Goal: Task Accomplishment & Management: Complete application form

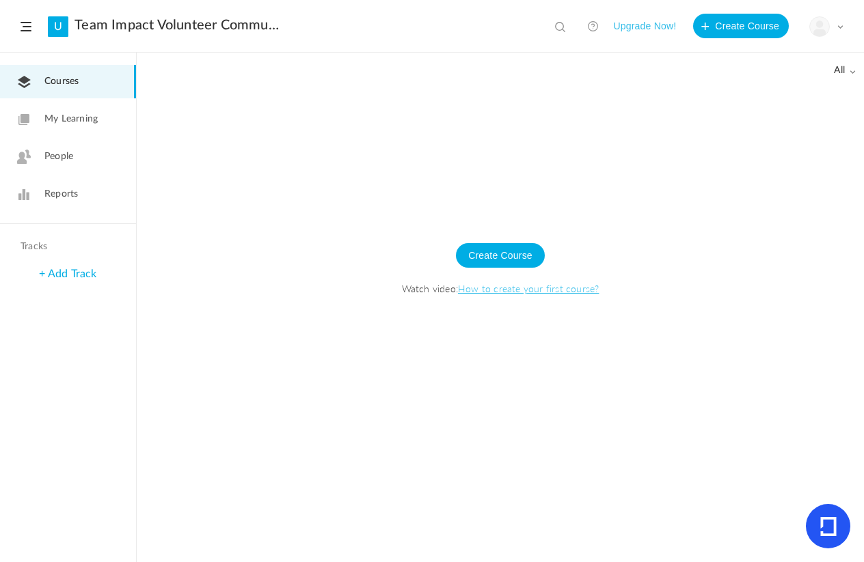
click at [485, 254] on button "Create Course" at bounding box center [500, 255] width 89 height 25
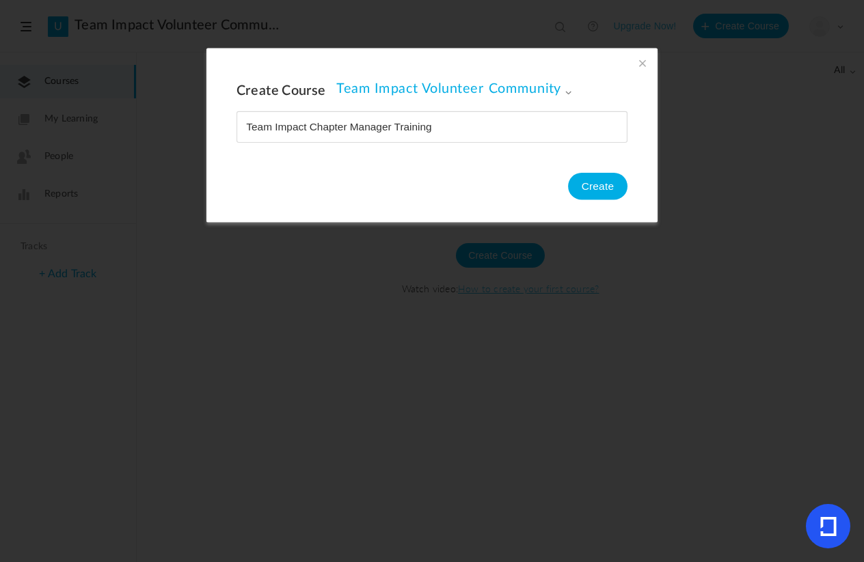
type input "Team Impact Chapter Manager Training"
click at [582, 180] on button "Create" at bounding box center [597, 186] width 59 height 27
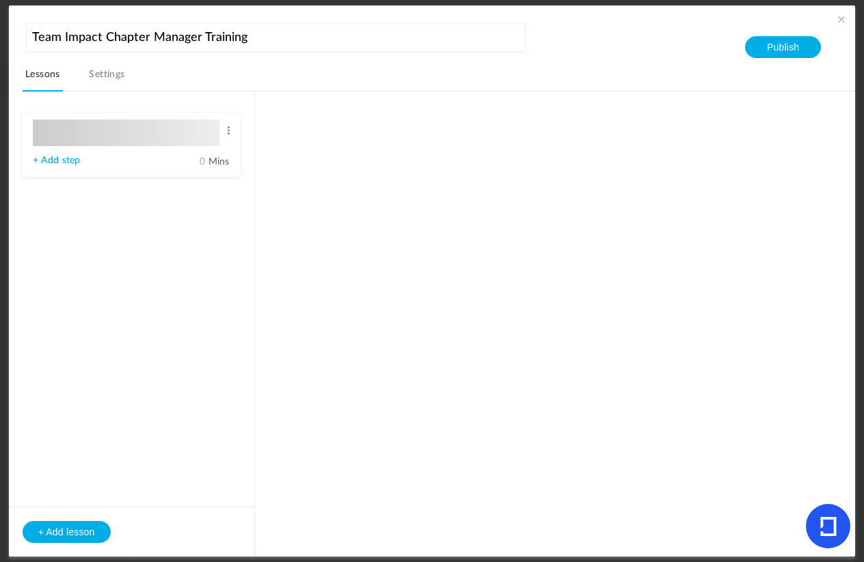
type input "Lesson 1"
type input "0"
type input "Step 1"
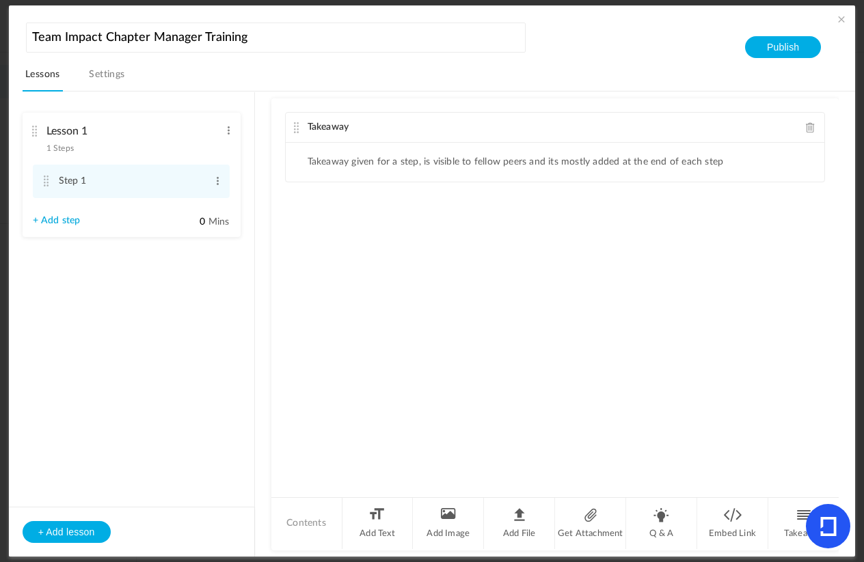
click at [87, 282] on aside "Lesson 1 1 Steps Edit Delete Step 1 Edit Delete 0" at bounding box center [132, 324] width 246 height 465
click at [452, 170] on ul "Takeaway given for a step, is visible to fellow peers and its mostly added at t…" at bounding box center [555, 162] width 539 height 39
click at [112, 75] on link "Settings" at bounding box center [107, 79] width 42 height 26
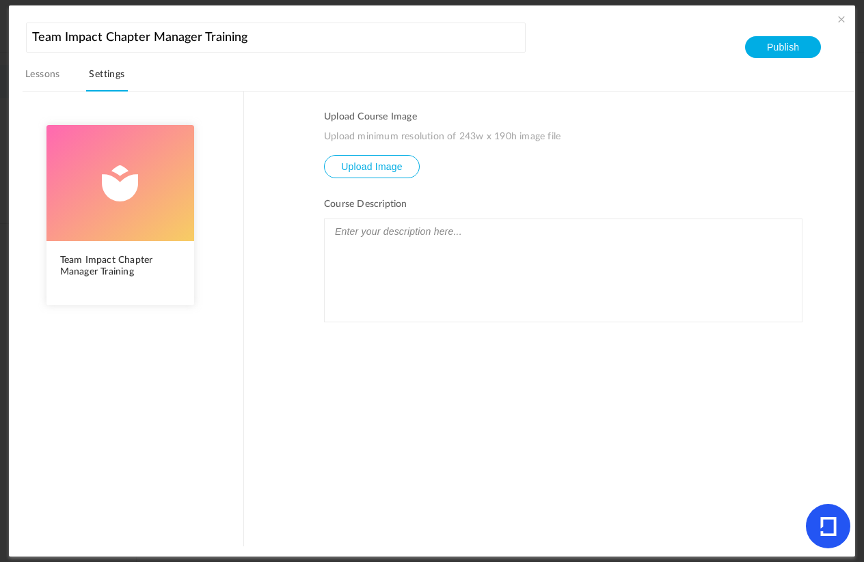
click at [42, 73] on link "Lessons" at bounding box center [43, 79] width 40 height 26
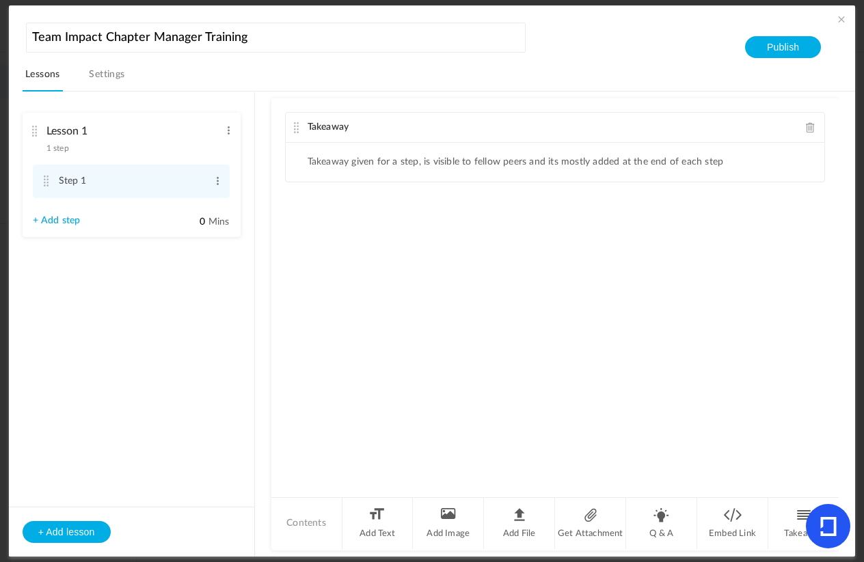
click at [221, 124] on li "Lesson 1 1 step Edit Delete Step 1 Edit Delete + Add step 0" at bounding box center [132, 175] width 218 height 124
click at [236, 132] on li "Lesson 1 1 step Edit Delete Step 1 Edit Delete + Add step 0" at bounding box center [132, 175] width 218 height 124
click at [234, 132] on span at bounding box center [228, 131] width 10 height 14
click at [213, 158] on link "Edit" at bounding box center [206, 153] width 53 height 16
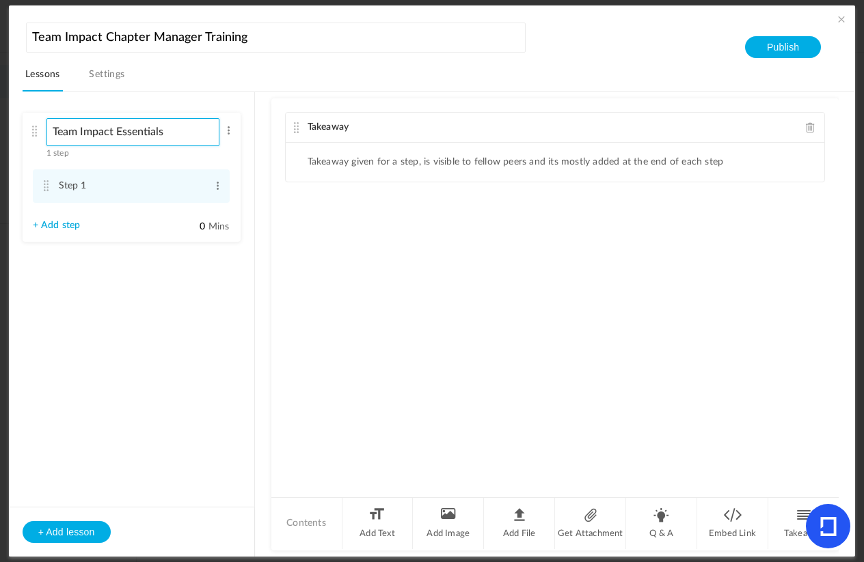
type input "Team Impact Essentials"
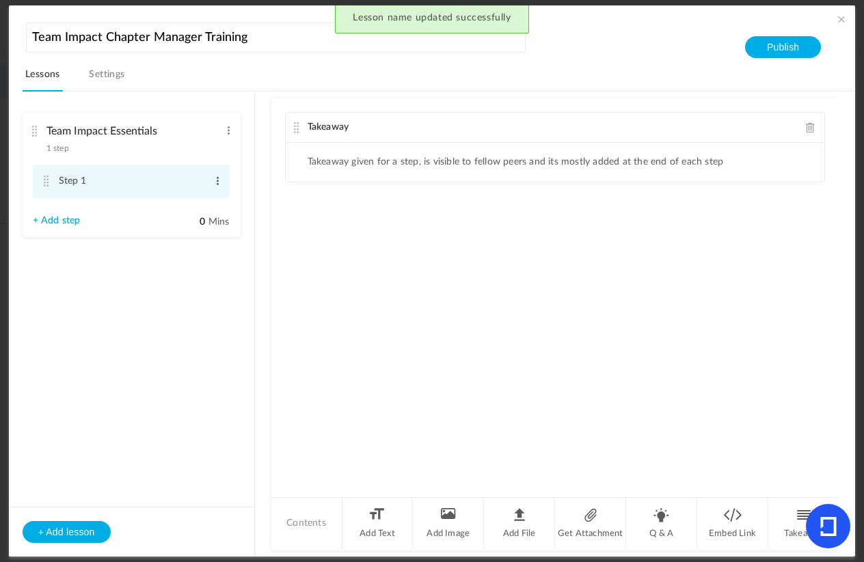
click at [215, 182] on span at bounding box center [218, 181] width 10 height 14
click at [203, 204] on link "Edit" at bounding box center [195, 203] width 53 height 16
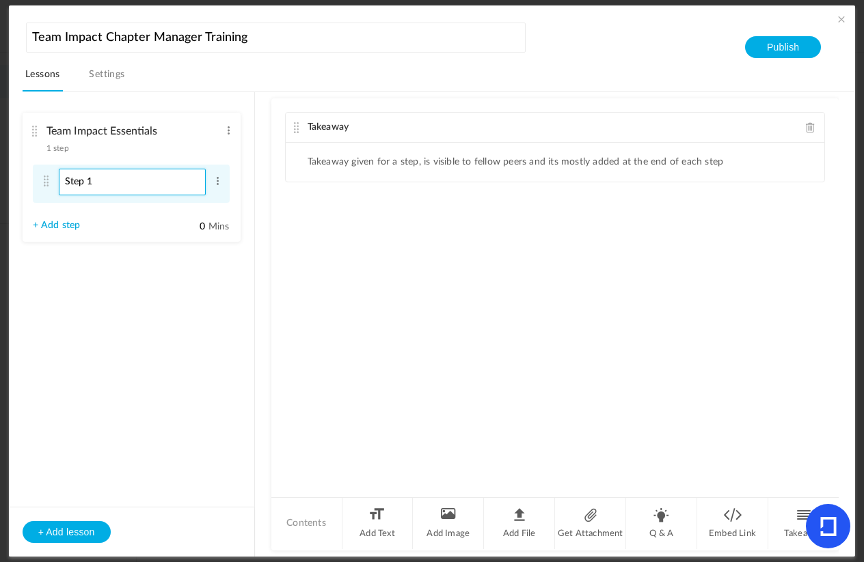
click at [127, 172] on input "Step 1" at bounding box center [132, 182] width 147 height 27
click at [765, 42] on button "Publish" at bounding box center [783, 47] width 76 height 22
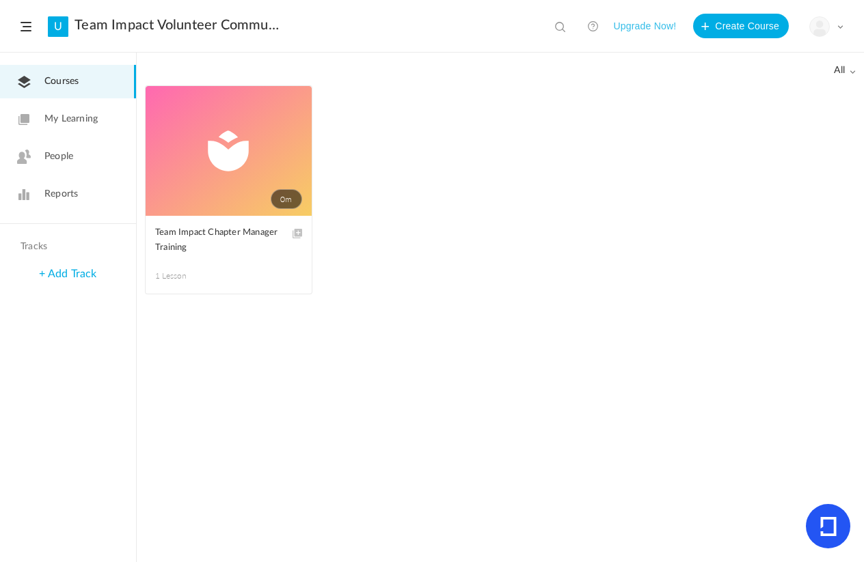
click at [244, 151] on link "0m" at bounding box center [229, 151] width 166 height 130
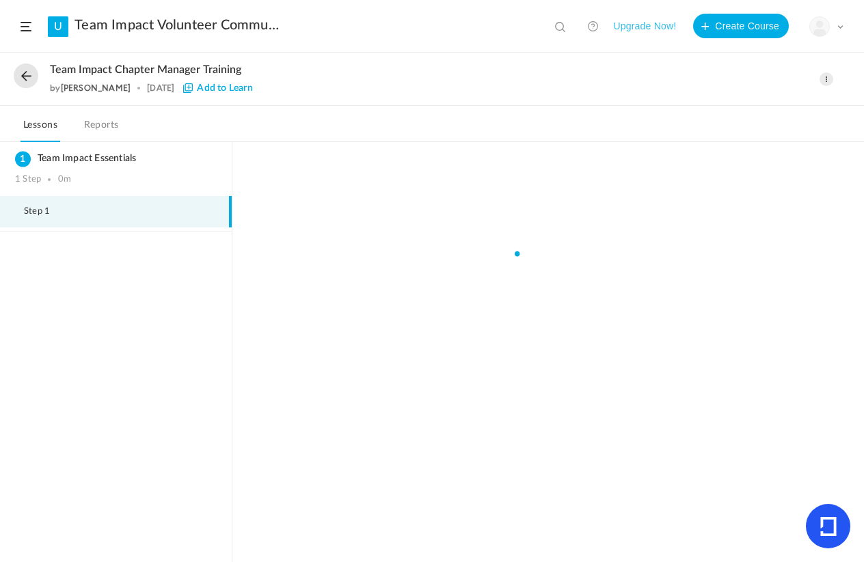
click at [23, 77] on button at bounding box center [26, 76] width 25 height 25
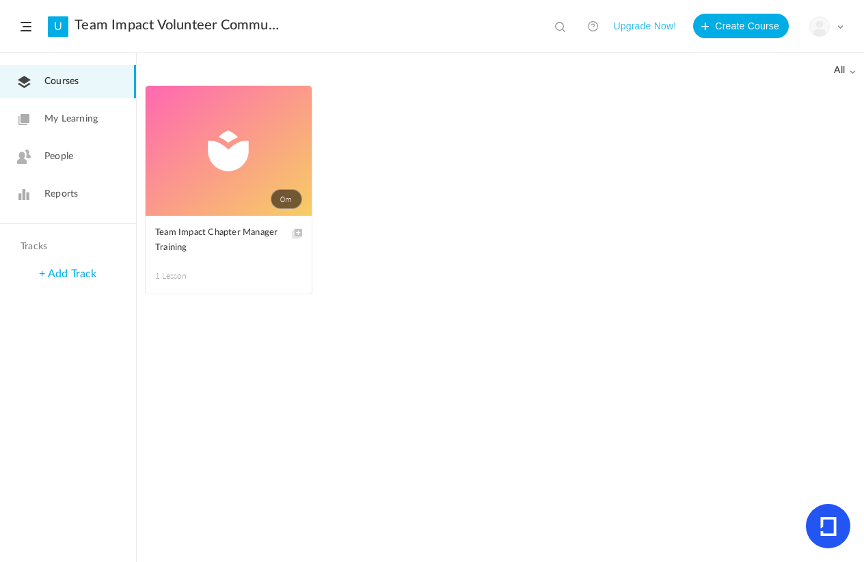
click at [200, 146] on link "0m" at bounding box center [229, 151] width 166 height 130
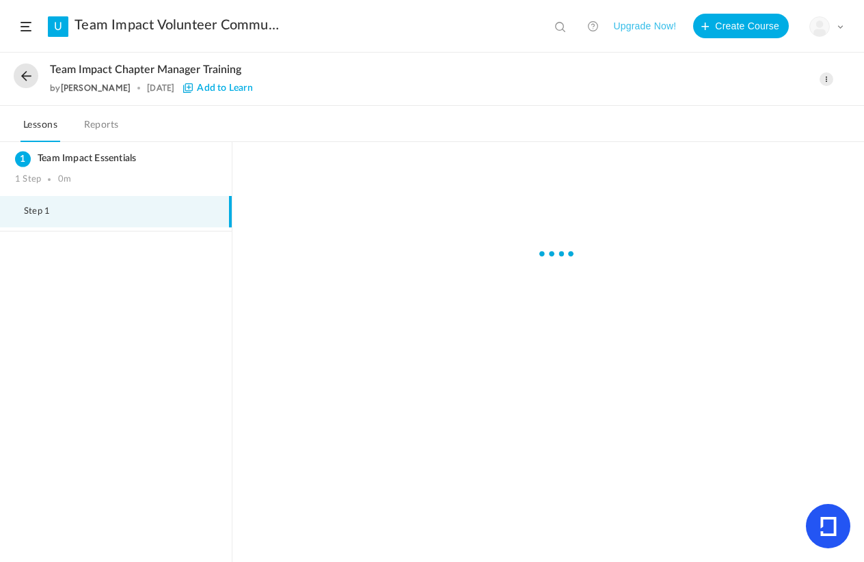
click at [97, 126] on link "Reports" at bounding box center [101, 129] width 40 height 26
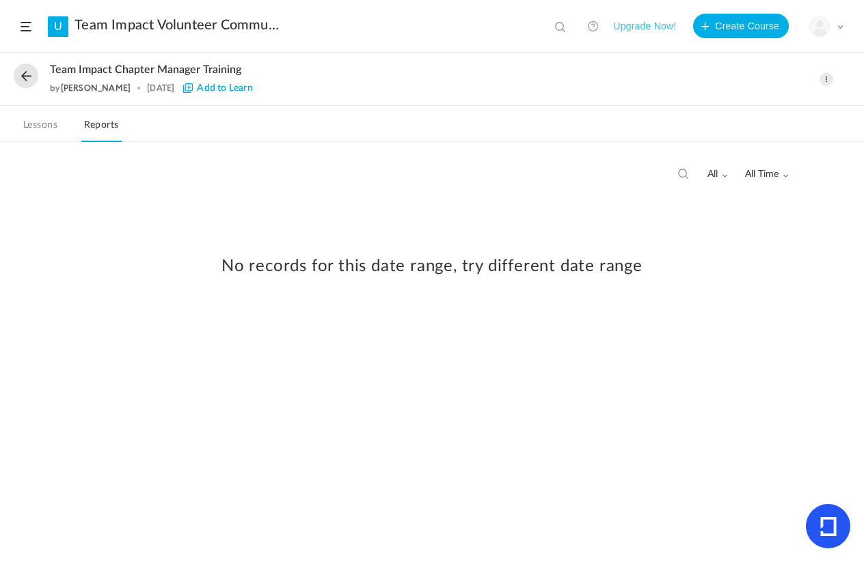
click at [29, 67] on button at bounding box center [26, 76] width 25 height 25
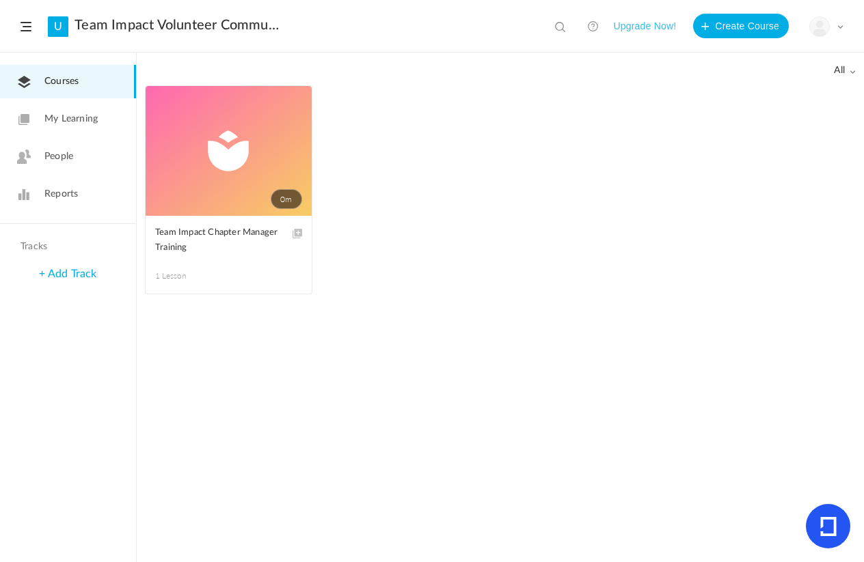
click at [0, 0] on span at bounding box center [0, 0] width 0 height 0
click at [165, 119] on link "0m" at bounding box center [229, 151] width 166 height 130
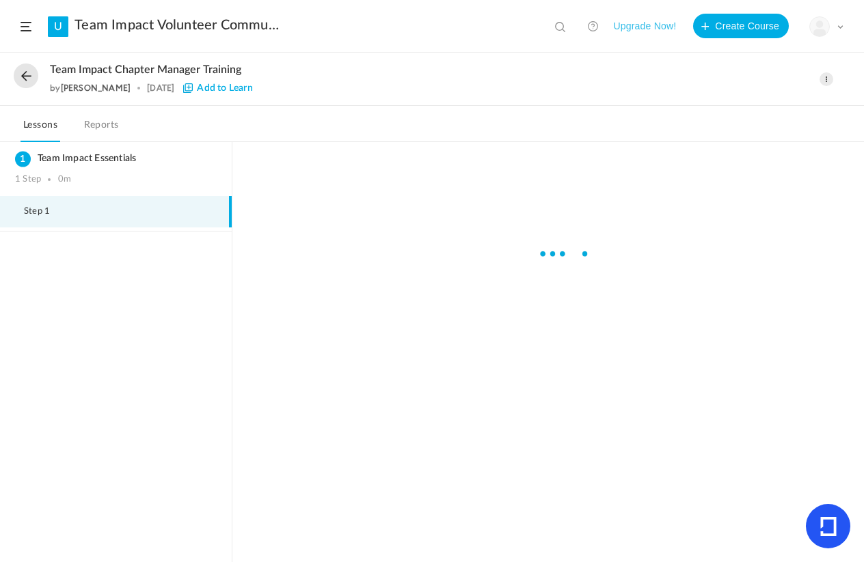
click at [30, 77] on button at bounding box center [26, 76] width 25 height 25
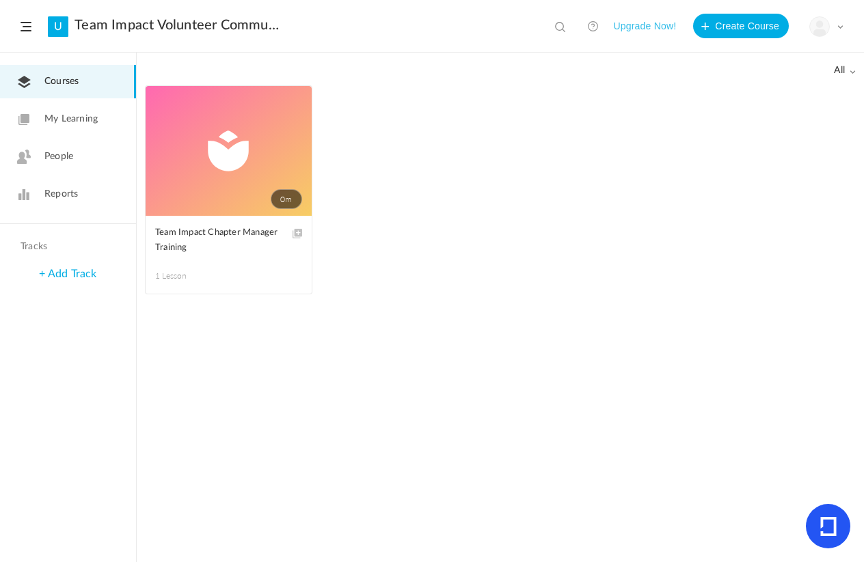
click at [64, 164] on link "People" at bounding box center [68, 156] width 136 height 33
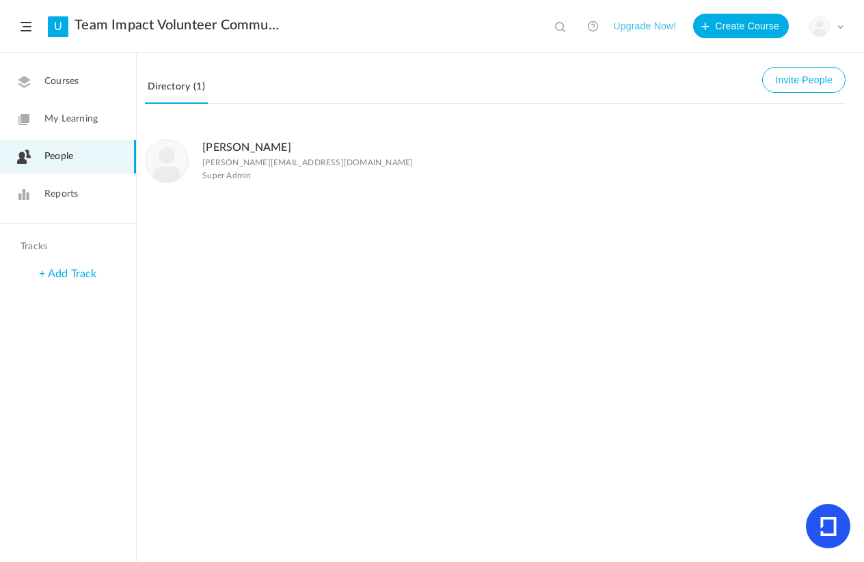
click at [55, 96] on link "Courses" at bounding box center [68, 81] width 136 height 33
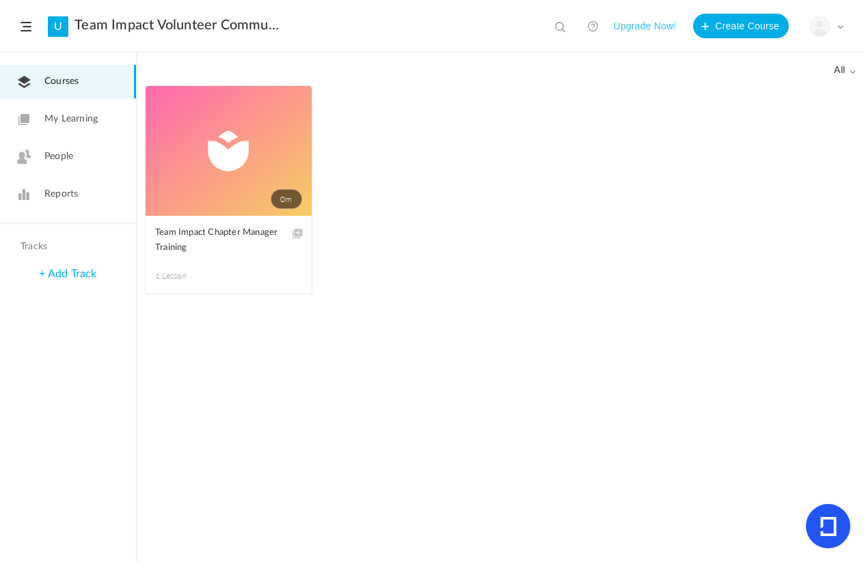
click at [0, 0] on span at bounding box center [0, 0] width 0 height 0
click at [171, 120] on link "0m" at bounding box center [229, 151] width 166 height 130
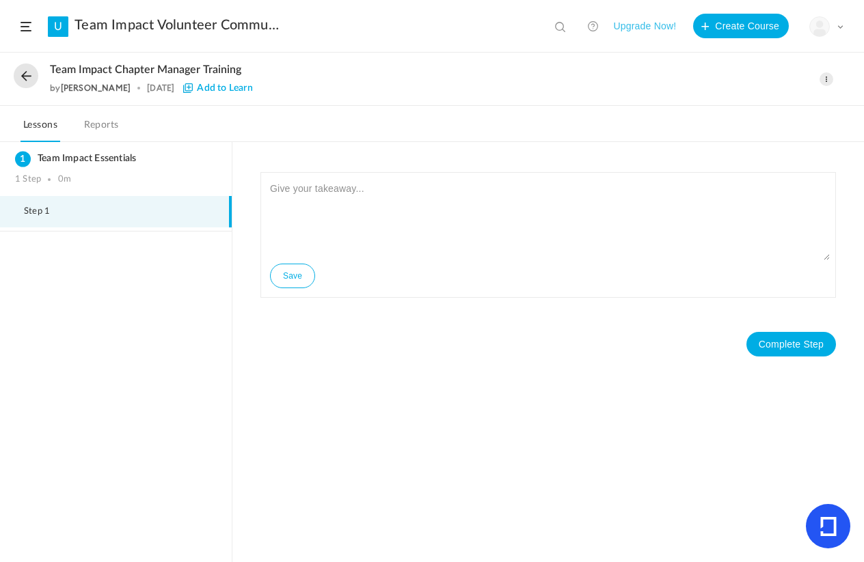
click at [632, 25] on button "Upgrade Now!" at bounding box center [644, 26] width 63 height 25
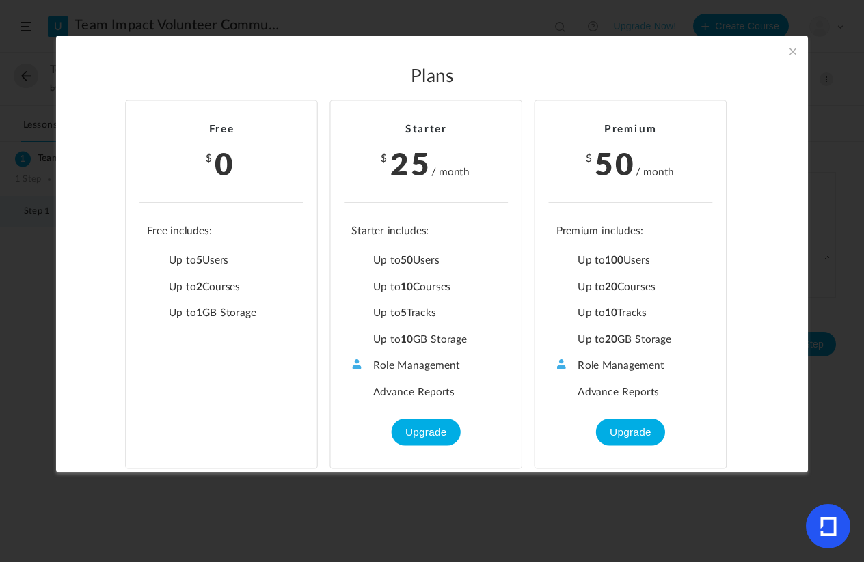
click at [798, 54] on span at bounding box center [792, 51] width 15 height 15
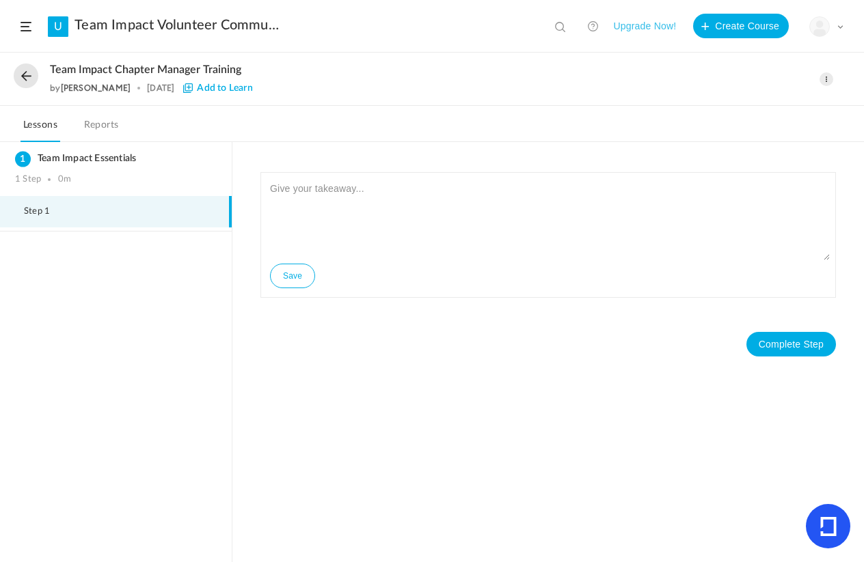
click at [19, 72] on button at bounding box center [26, 76] width 25 height 25
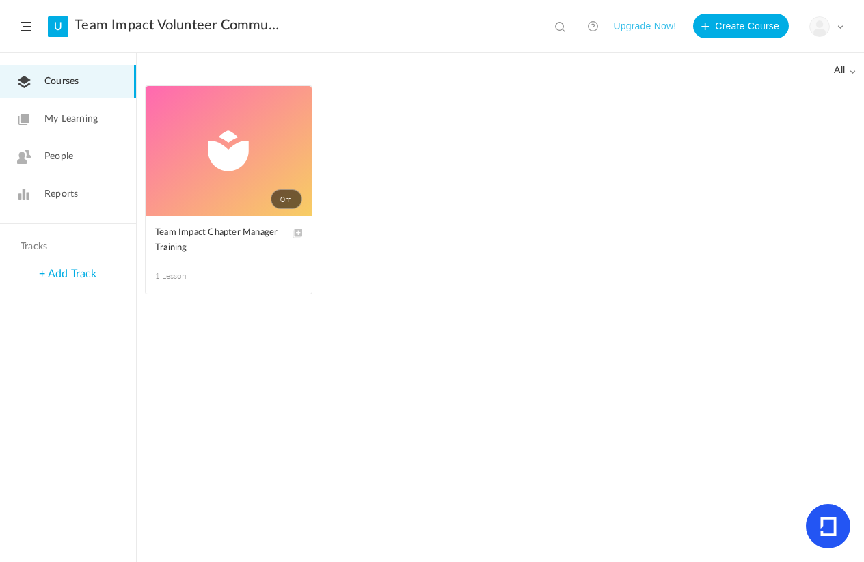
click at [68, 215] on nav "Courses My Learning People Reports" at bounding box center [68, 139] width 136 height 172
click at [72, 158] on span "People" at bounding box center [58, 157] width 29 height 14
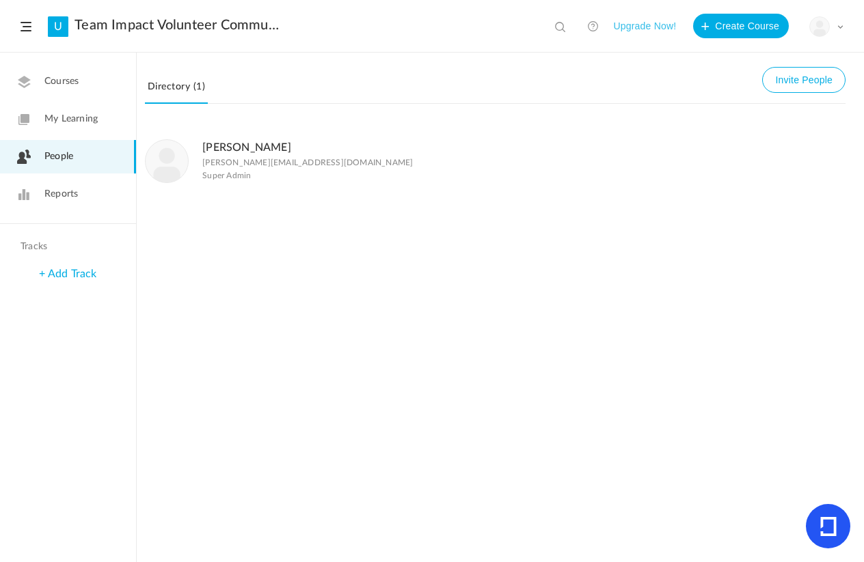
click at [72, 190] on span "Reports" at bounding box center [60, 194] width 33 height 14
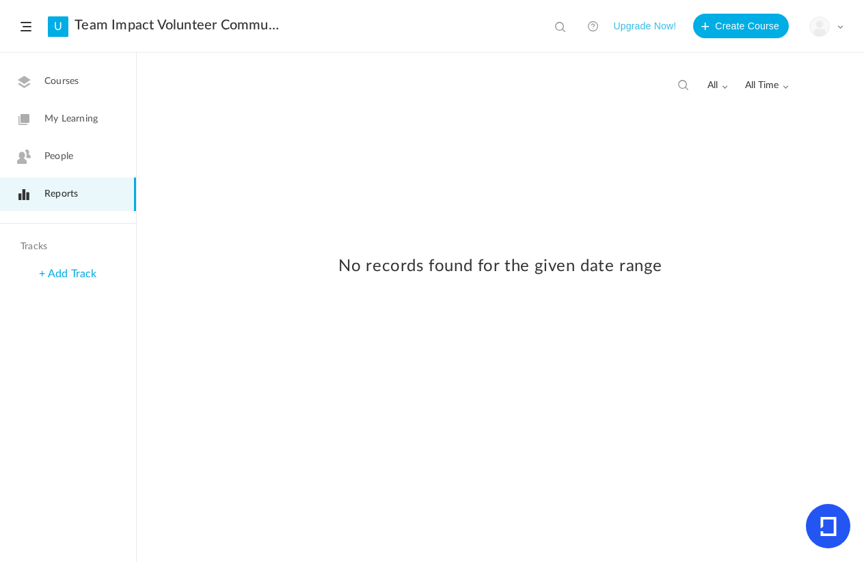
click at [73, 159] on span "People" at bounding box center [58, 157] width 29 height 14
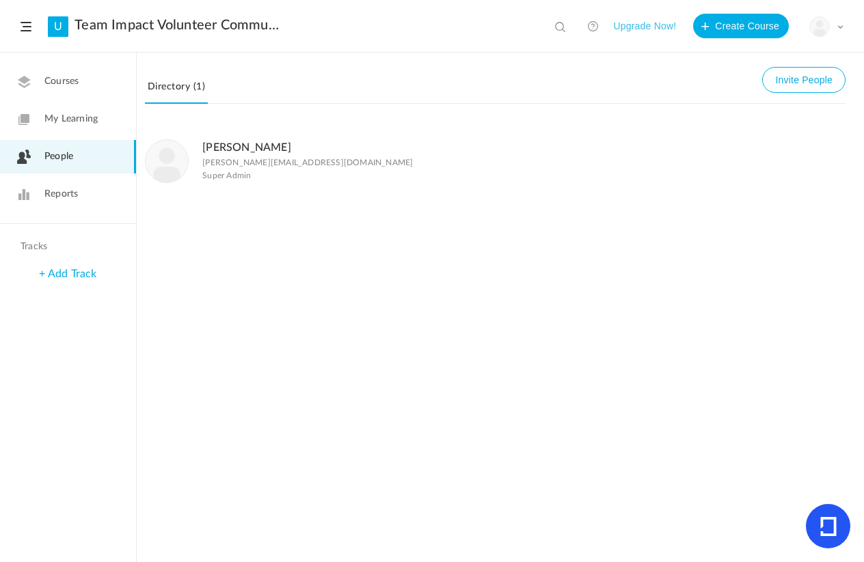
click at [70, 112] on span "My Learning" at bounding box center [70, 119] width 53 height 14
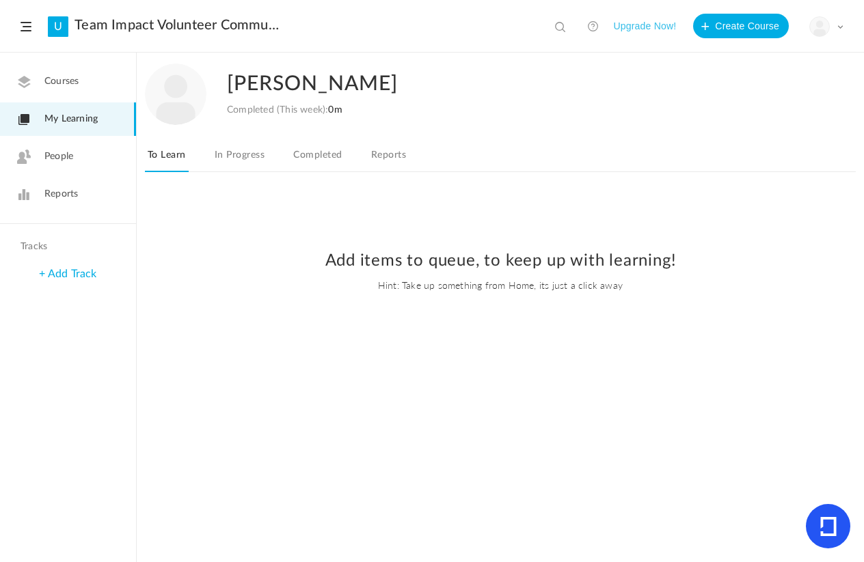
click at [55, 148] on link "People" at bounding box center [68, 156] width 136 height 33
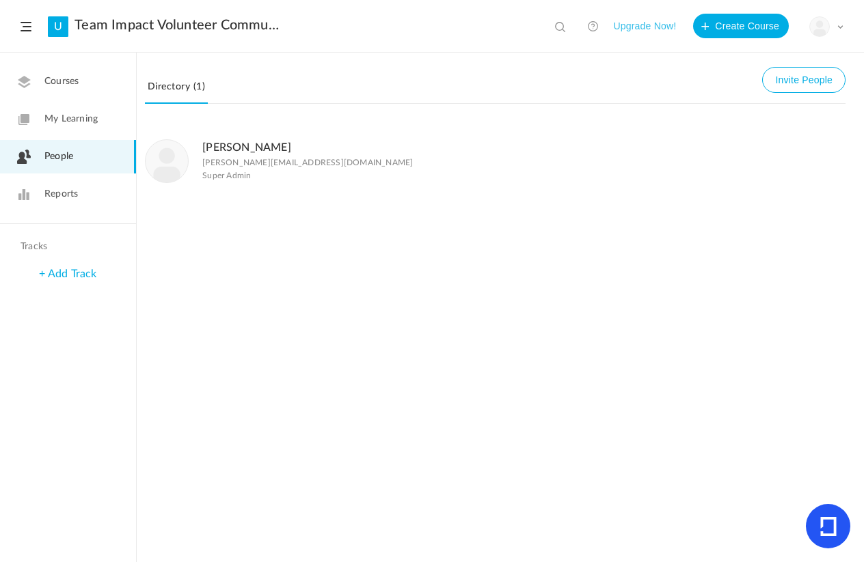
click at [49, 76] on span "Courses" at bounding box center [61, 81] width 34 height 14
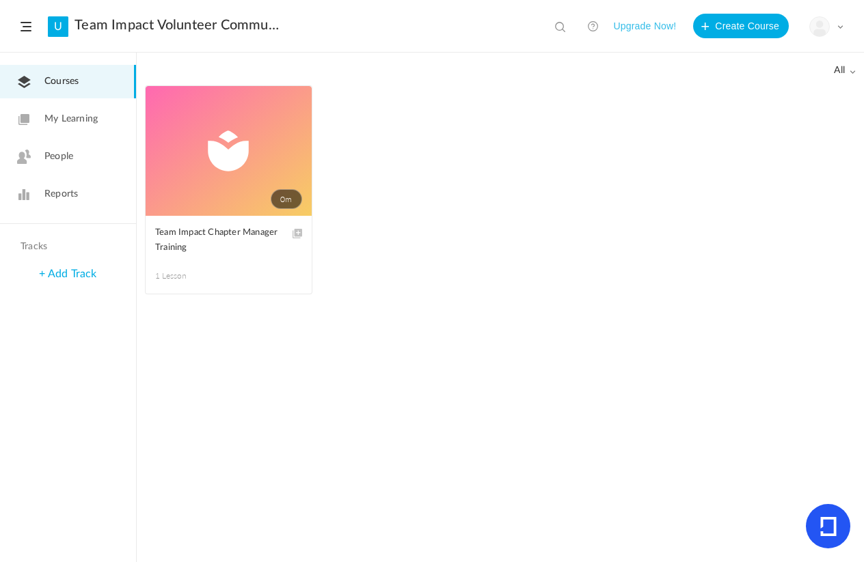
click at [391, 293] on ul "0m Edit Delete Move to draft Team Impact Chapter Manager Training 1 Lesson This…" at bounding box center [500, 196] width 711 height 223
